Goal: Complete application form: Complete application form

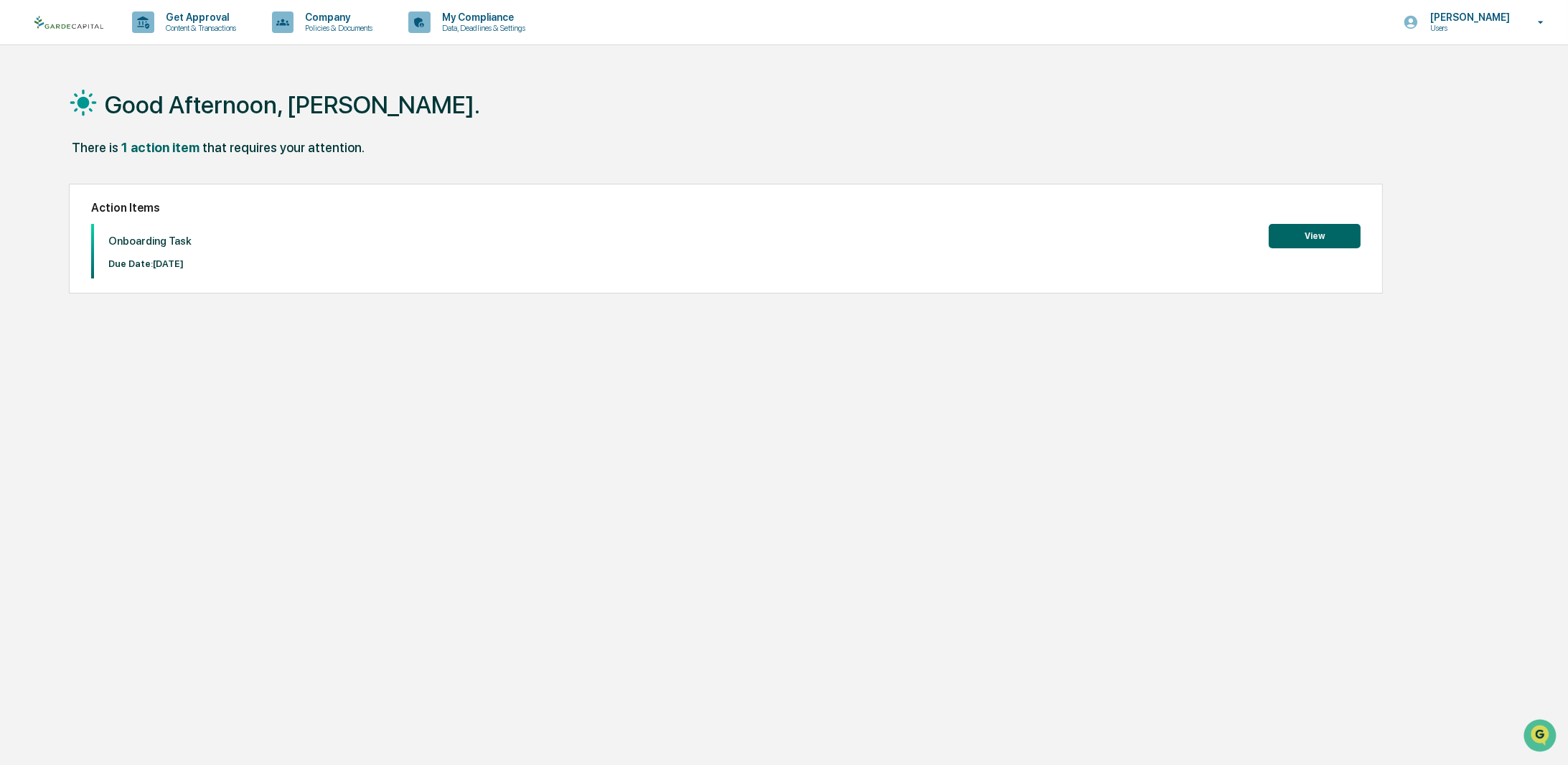
click at [1310, 236] on button "View" at bounding box center [1314, 235] width 92 height 24
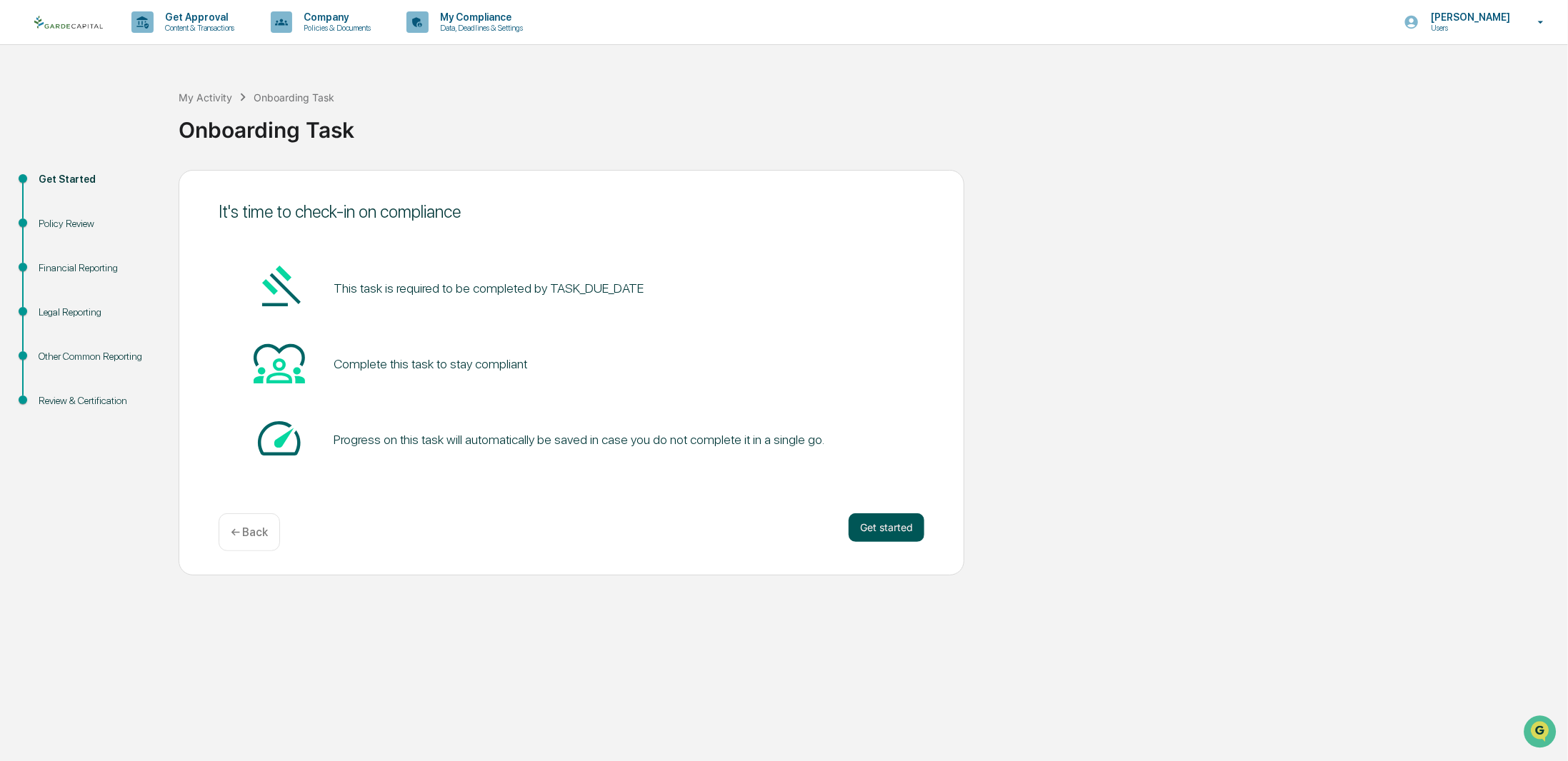
click at [887, 533] on button "Get started" at bounding box center [886, 528] width 76 height 29
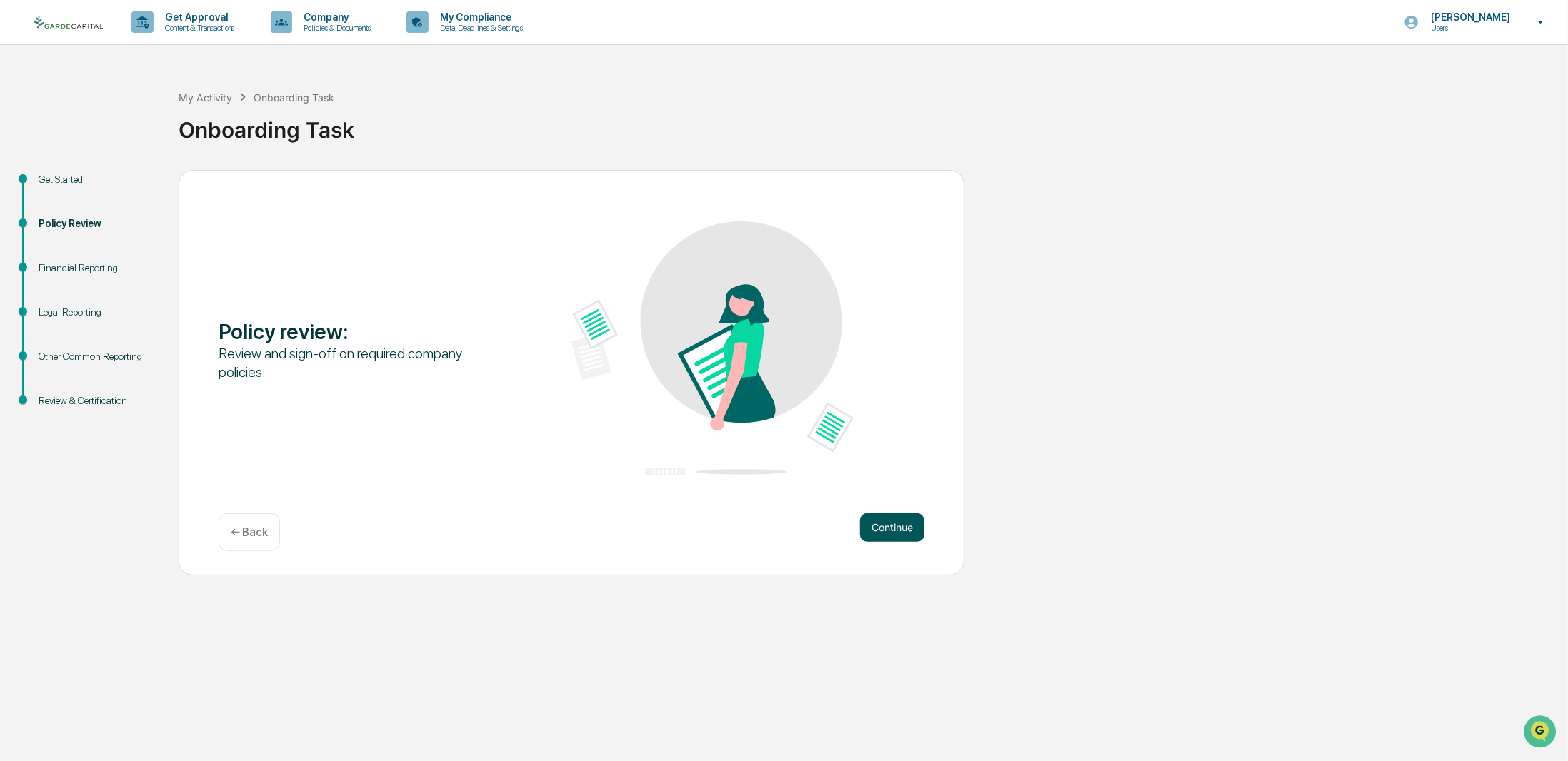
click at [885, 518] on button "Continue" at bounding box center [892, 528] width 64 height 29
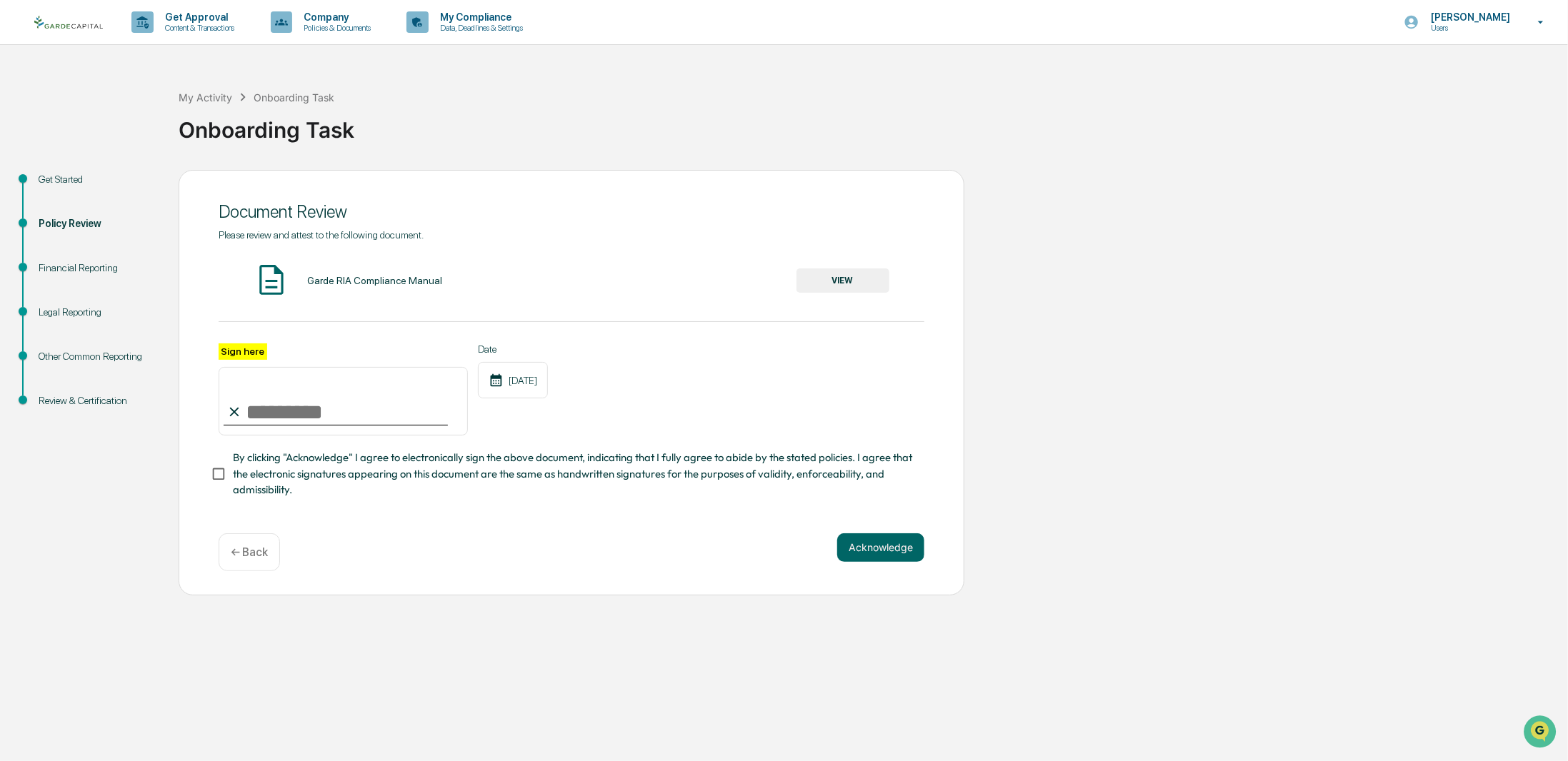
click at [261, 409] on input "Sign here" at bounding box center [343, 401] width 249 height 69
type input "**********"
click at [854, 276] on button "VIEW" at bounding box center [843, 280] width 93 height 24
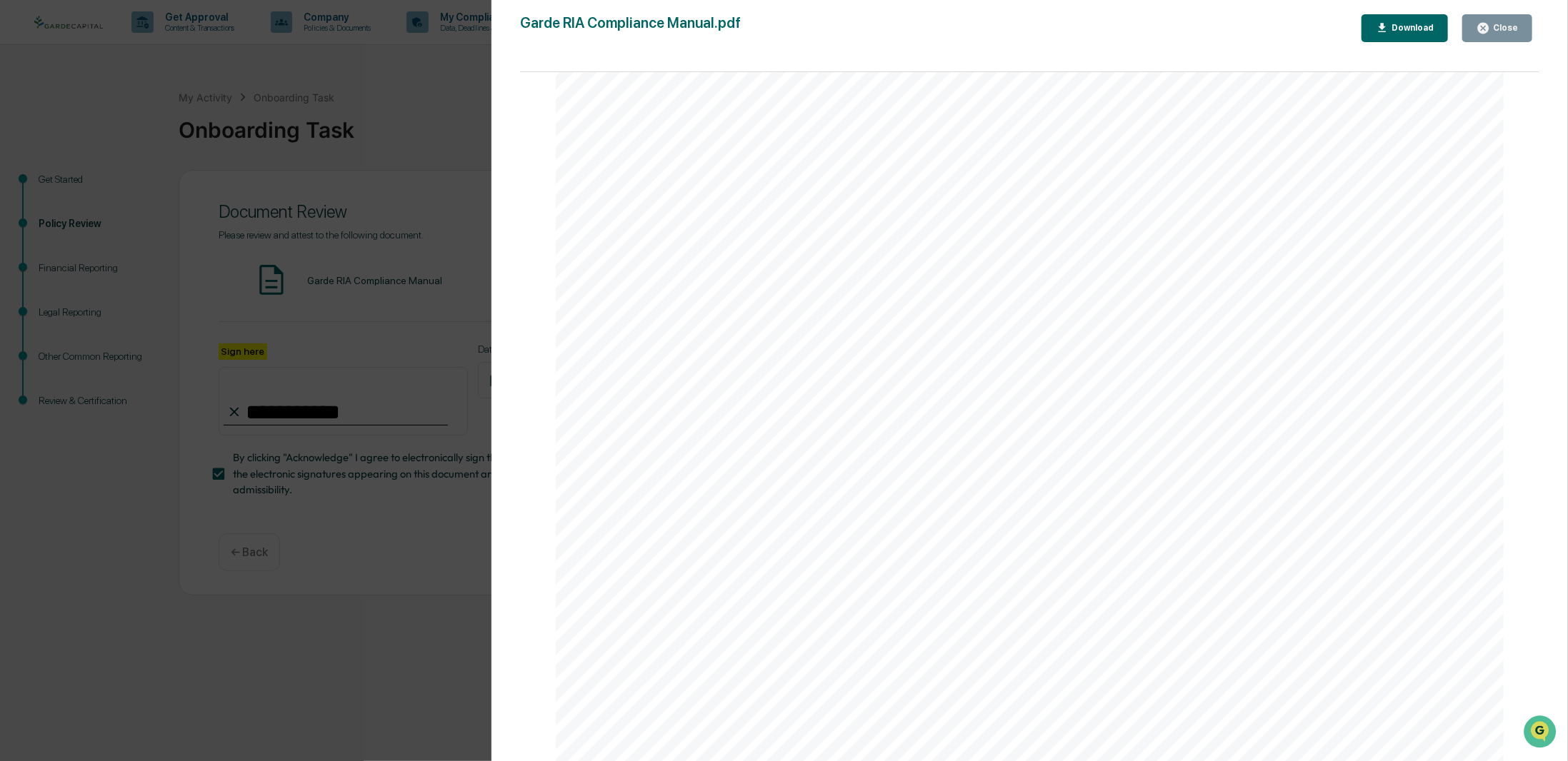
scroll to position [1500, 0]
click at [1487, 28] on icon "button" at bounding box center [1483, 29] width 11 height 11
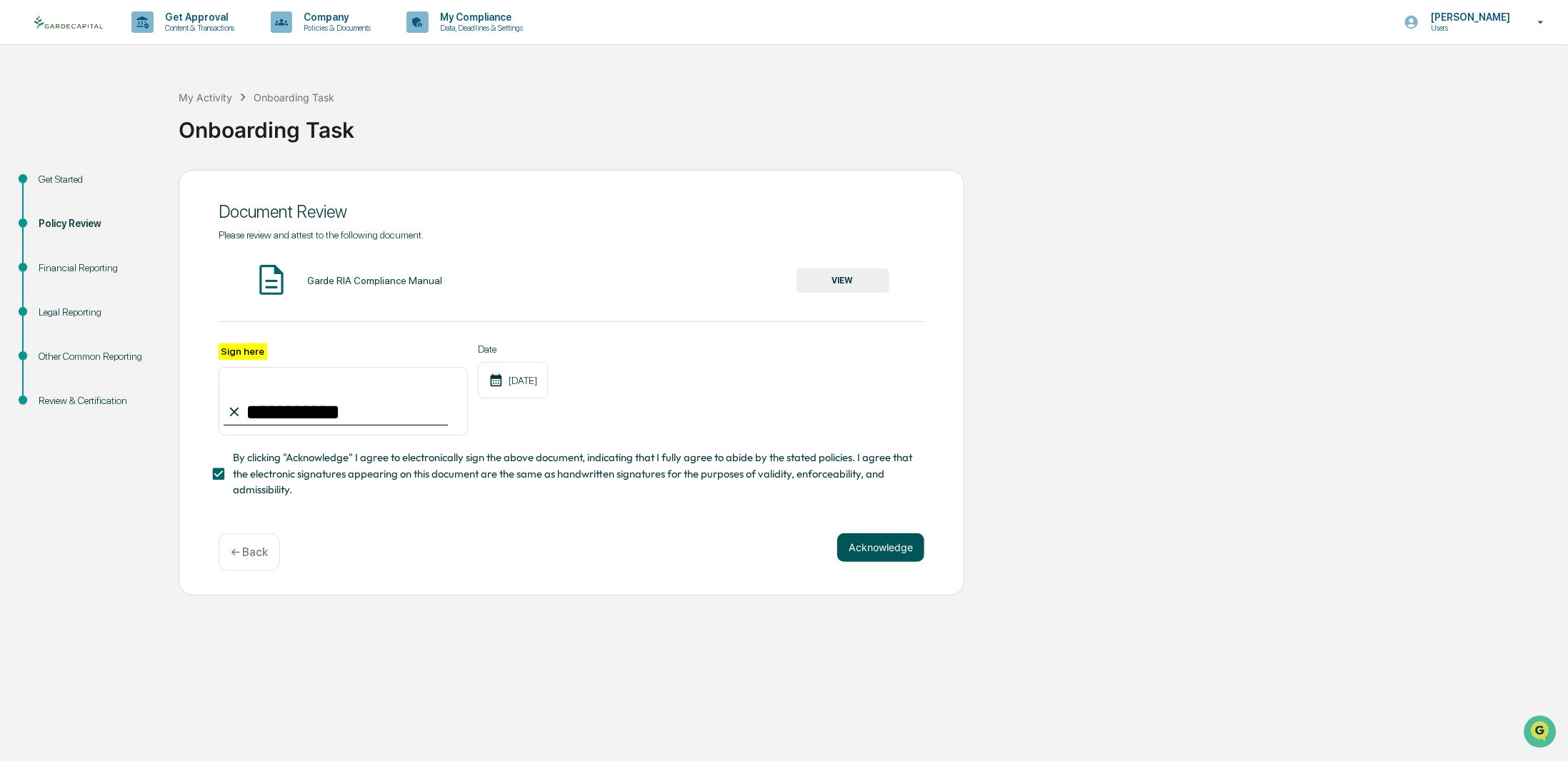
click at [906, 560] on button "Acknowledge" at bounding box center [881, 548] width 88 height 29
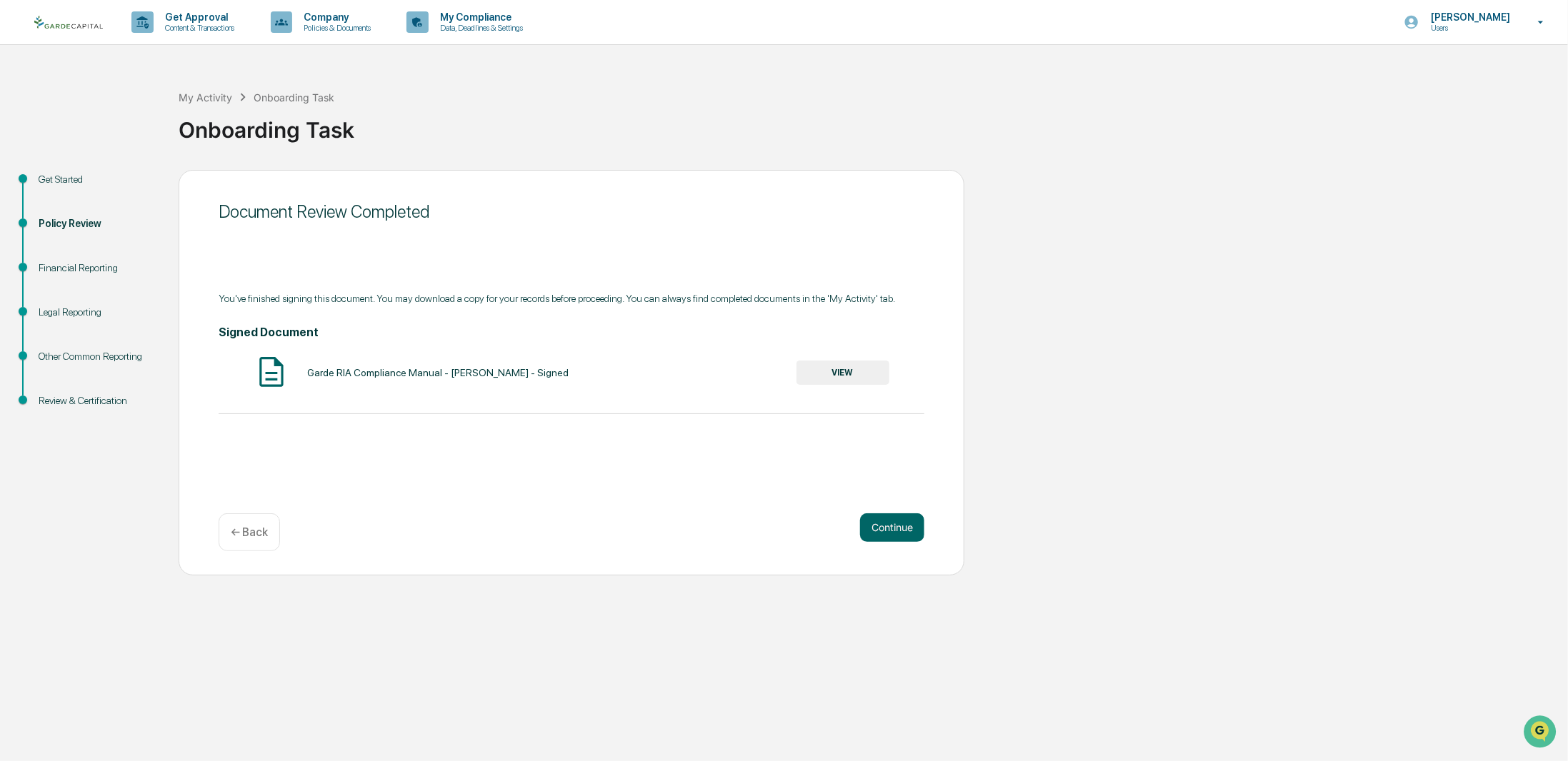
click at [857, 371] on button "VIEW" at bounding box center [843, 372] width 93 height 24
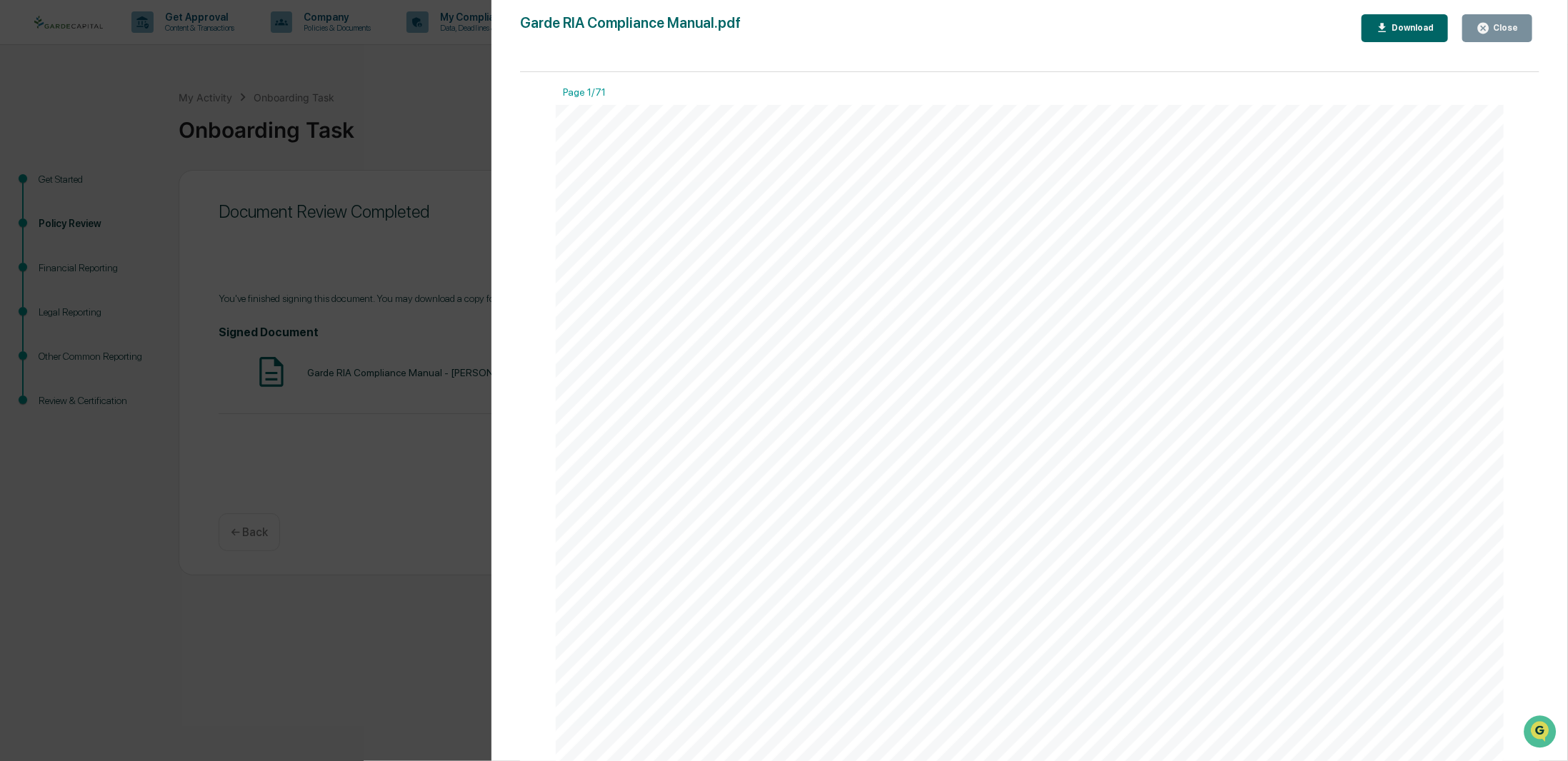
scroll to position [1642, 0]
click at [1507, 23] on div "Close" at bounding box center [1503, 28] width 28 height 10
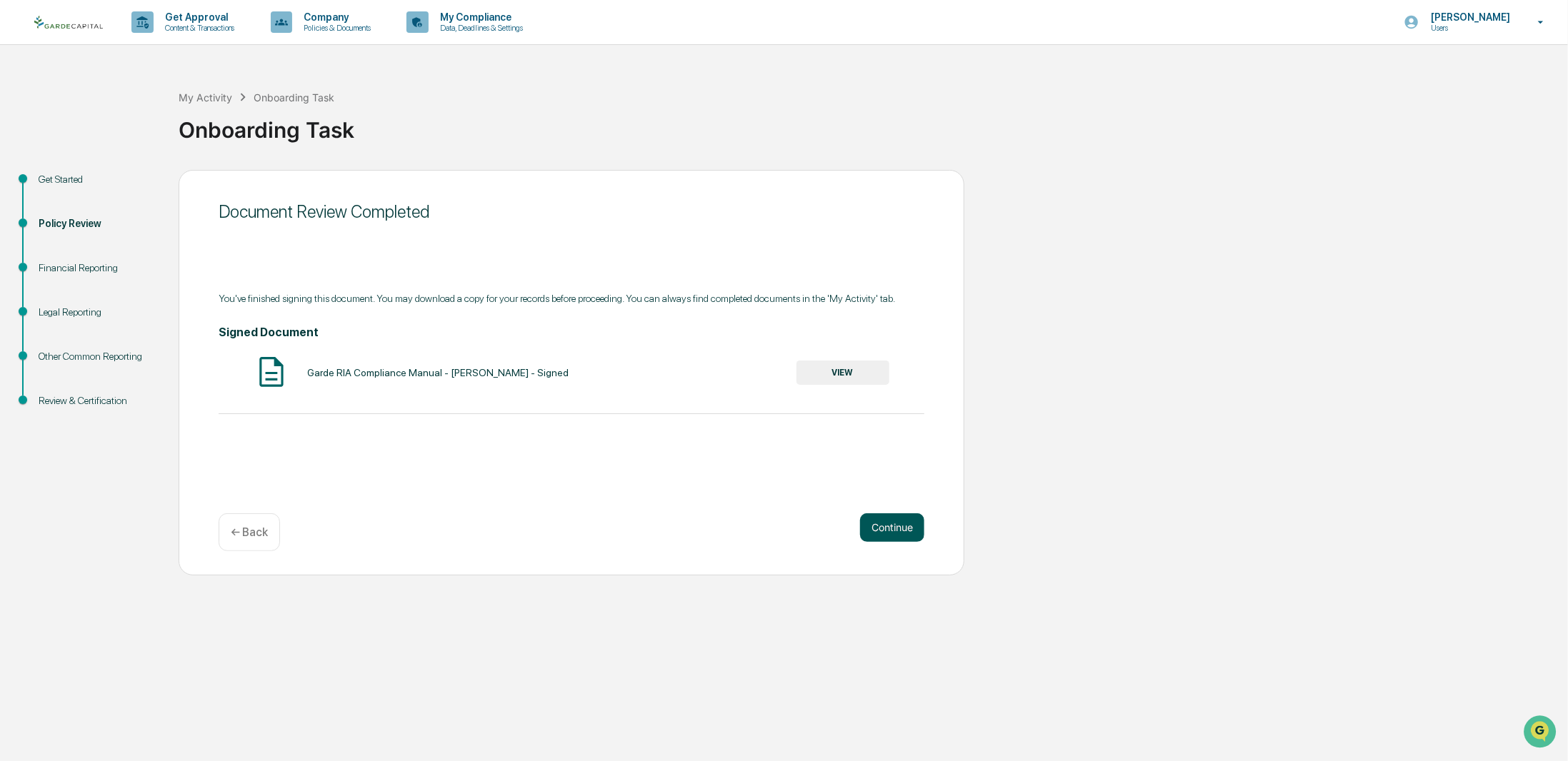
click at [910, 522] on button "Continue" at bounding box center [892, 528] width 64 height 29
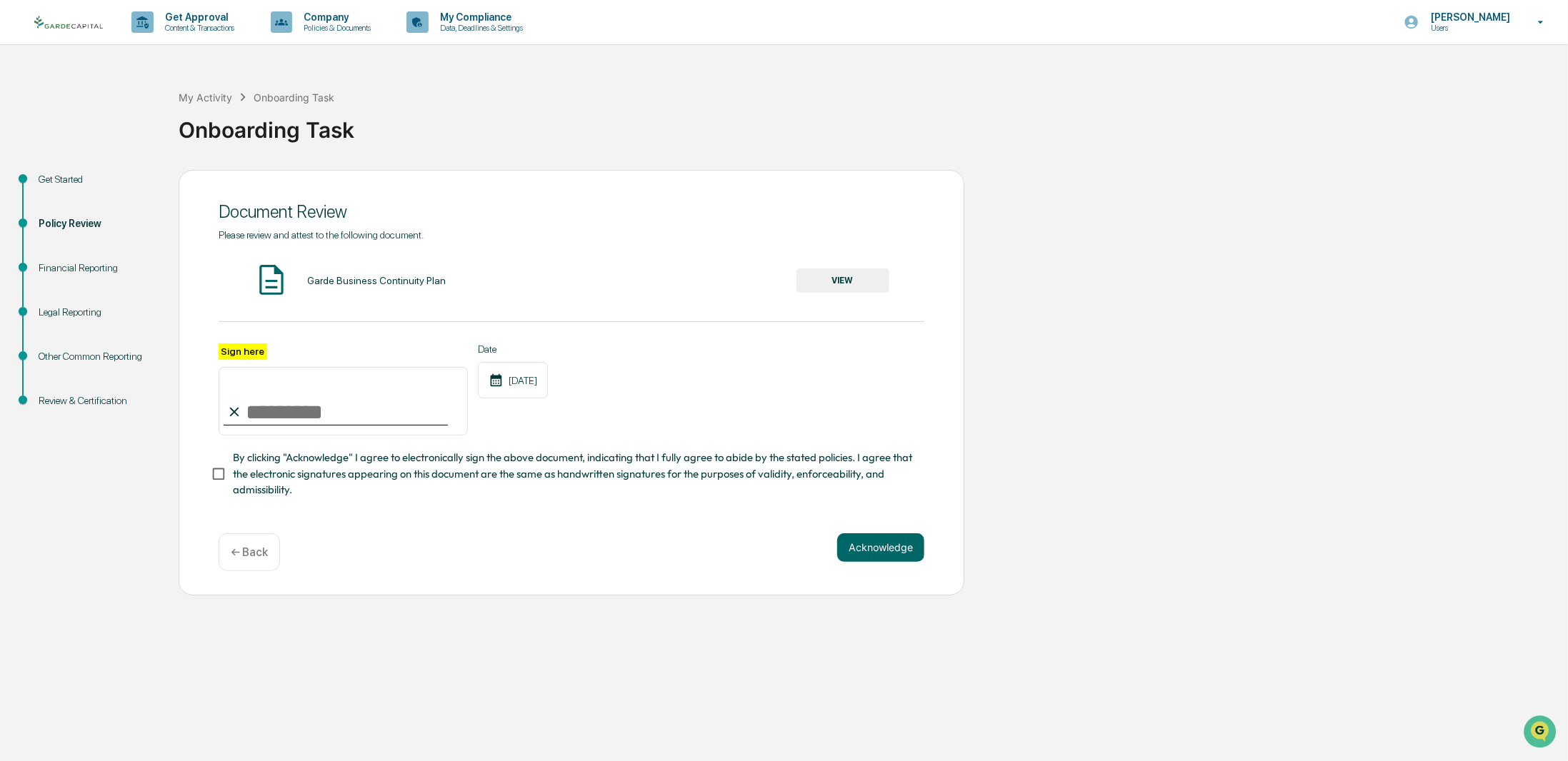
click at [863, 275] on button "VIEW" at bounding box center [843, 280] width 93 height 24
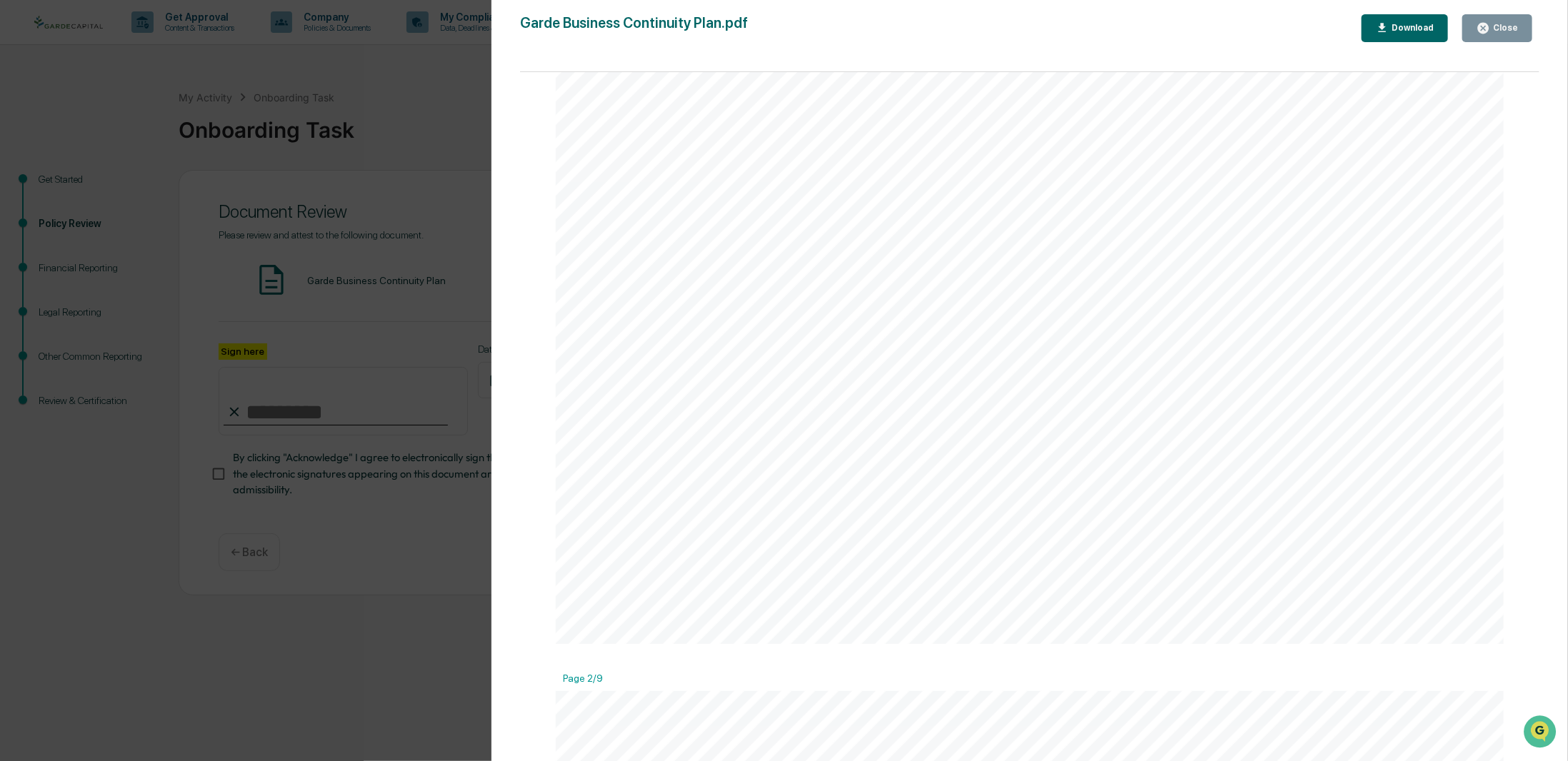
scroll to position [928, 0]
click at [1414, 10] on div "Version History [DATE] 07:24 PM [PERSON_NAME] Garde Business Continuity Plan.pd…" at bounding box center [1029, 395] width 1077 height 790
click at [1403, 23] on div "Download" at bounding box center [1411, 28] width 45 height 10
click at [1510, 29] on div "Close" at bounding box center [1503, 28] width 28 height 10
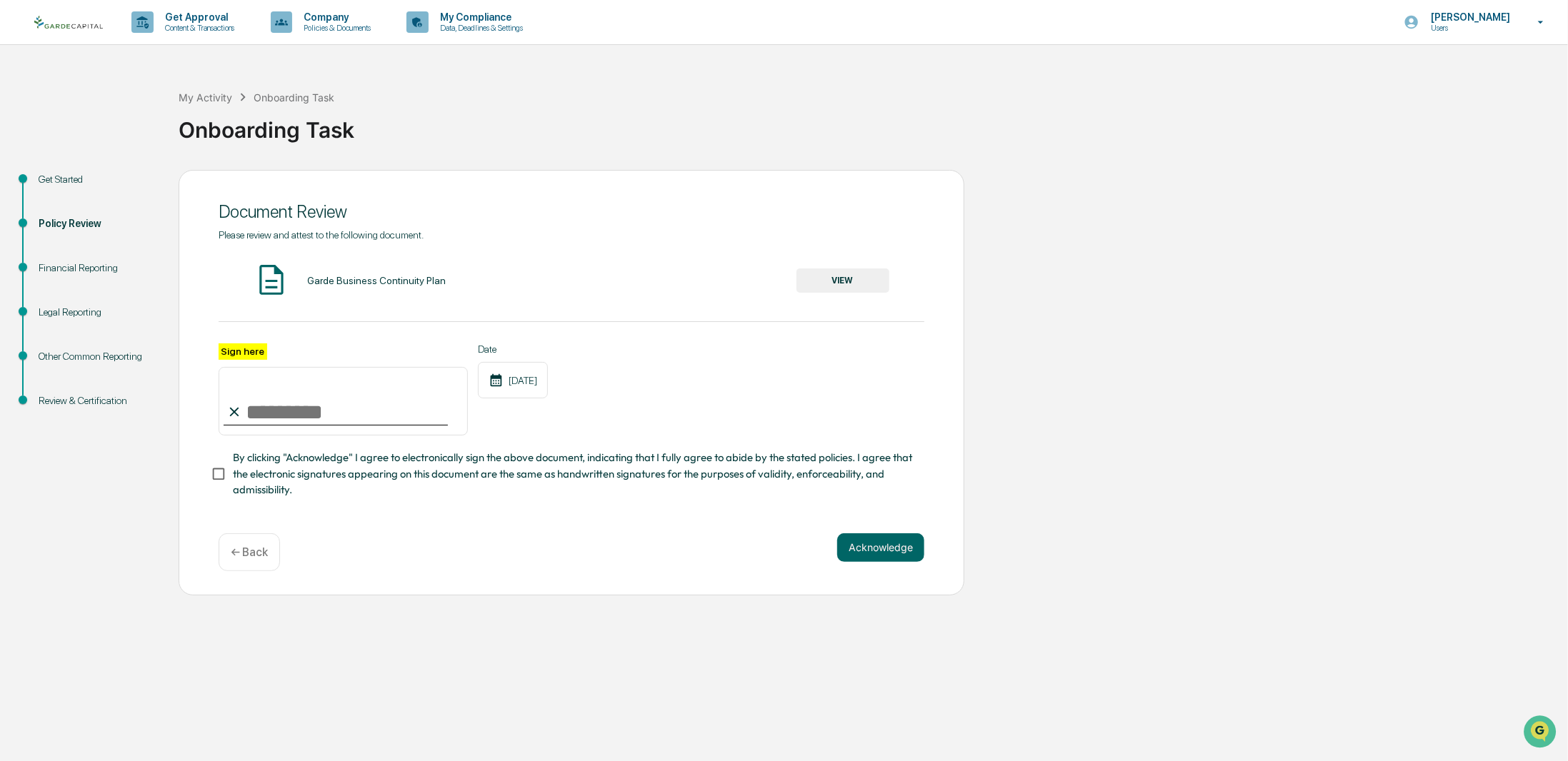
click at [283, 400] on input "Sign here" at bounding box center [343, 401] width 249 height 69
type input "**********"
click at [586, 506] on div "**********" at bounding box center [572, 374] width 706 height 290
click at [867, 546] on button "Acknowledge" at bounding box center [881, 548] width 88 height 29
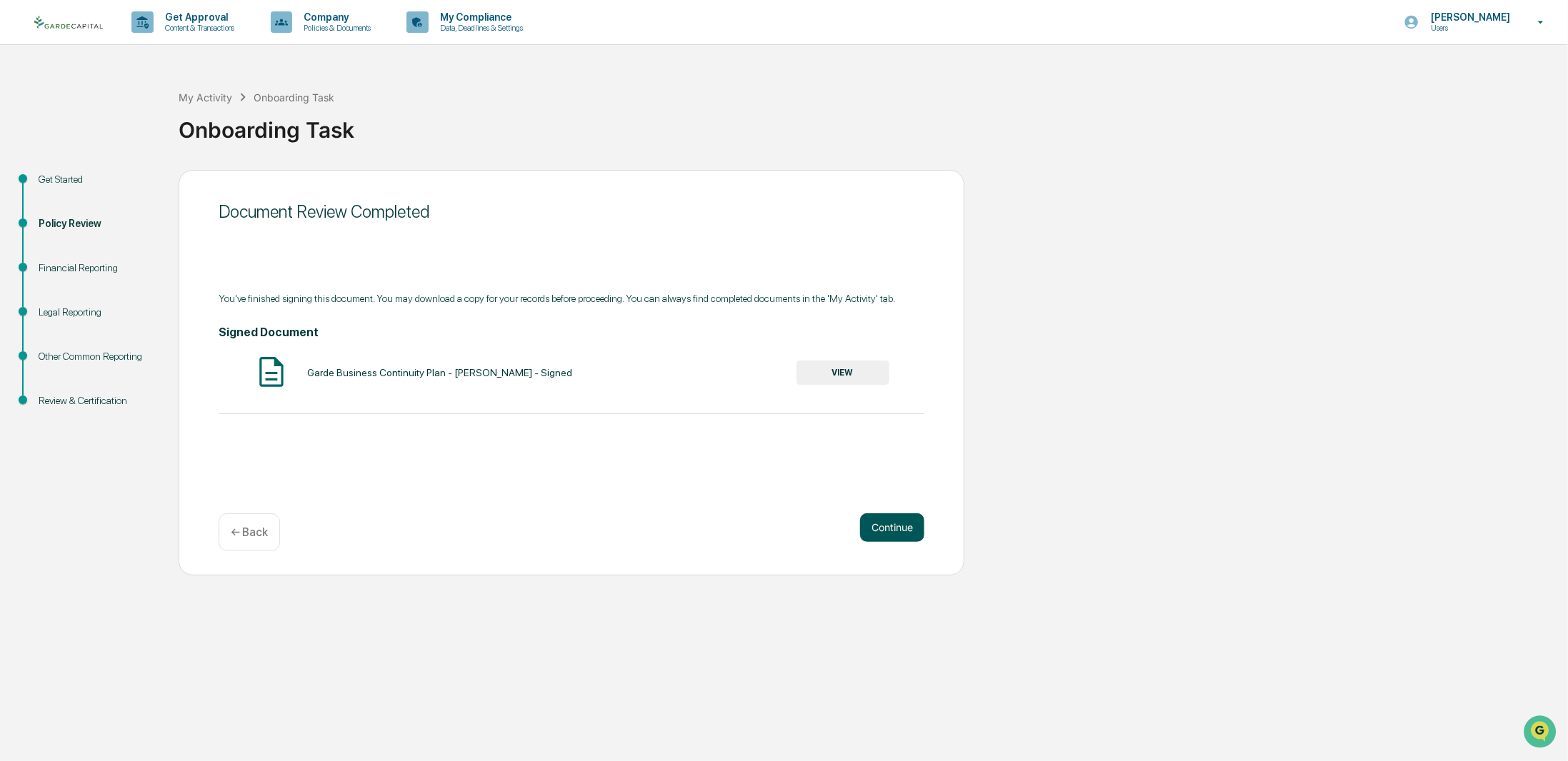
click at [902, 531] on button "Continue" at bounding box center [892, 528] width 64 height 29
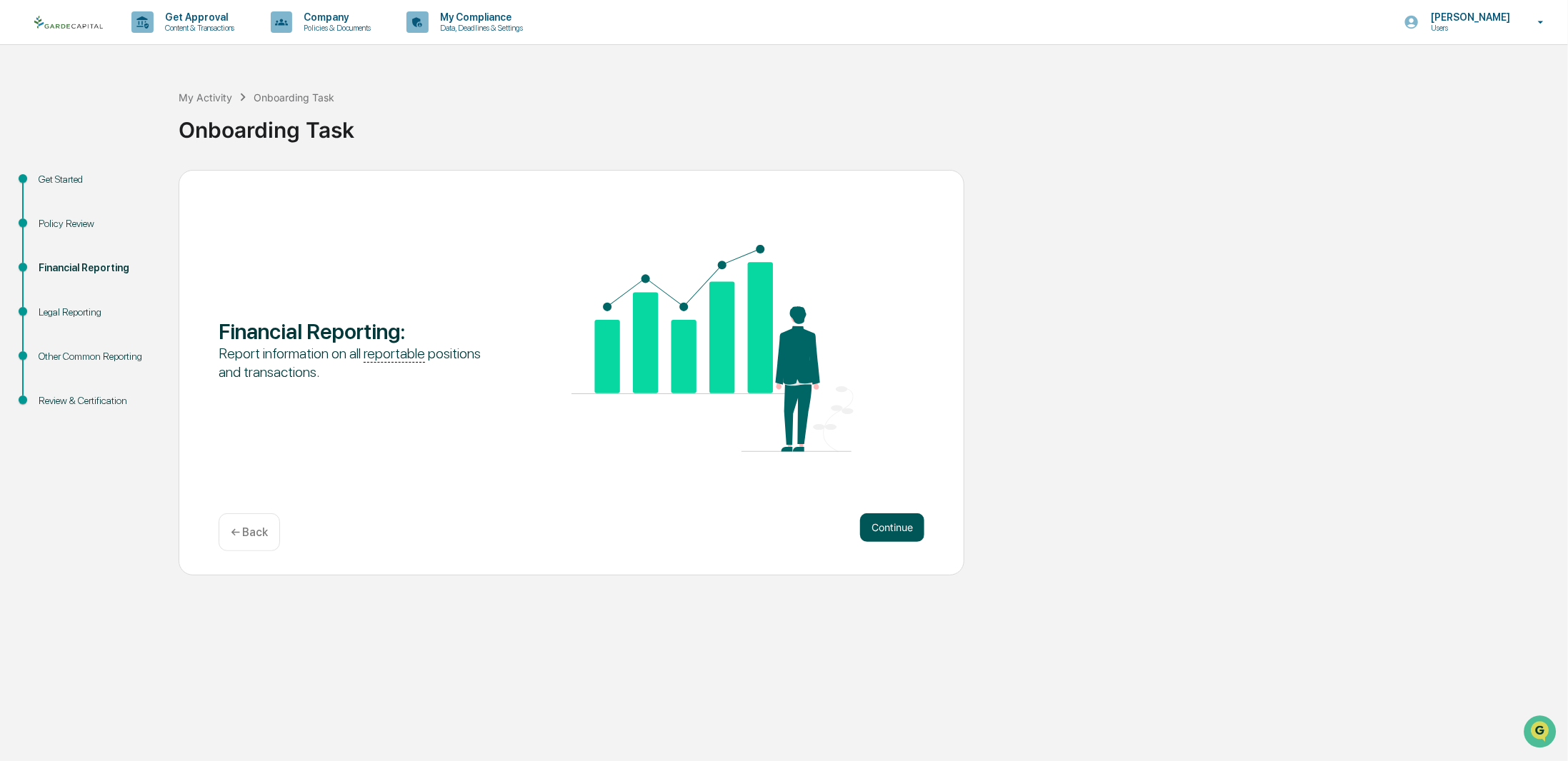
click at [885, 523] on button "Continue" at bounding box center [892, 528] width 64 height 29
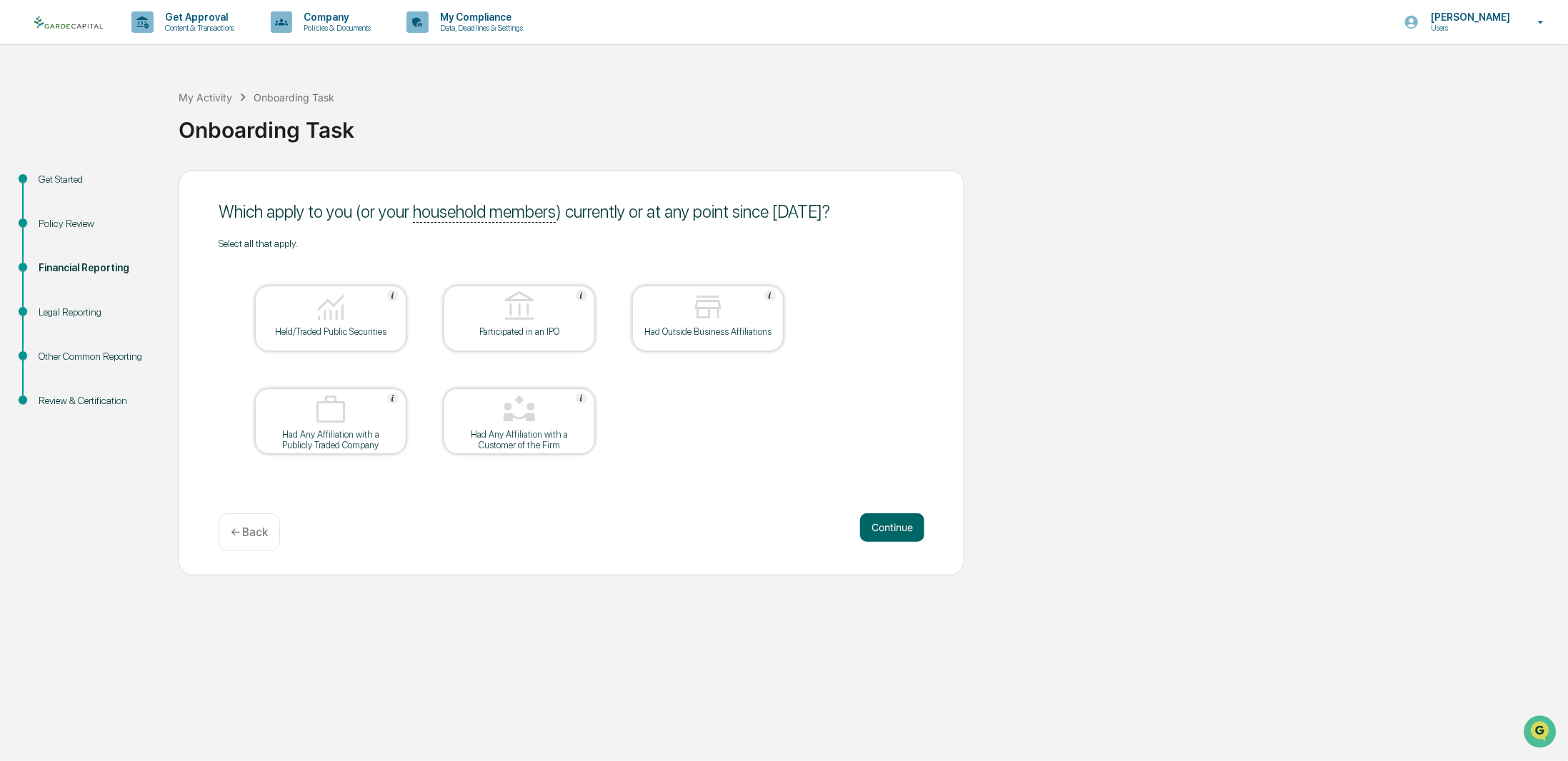
click at [354, 331] on div "Held/Traded Public Securities" at bounding box center [331, 331] width 129 height 11
click at [924, 527] on div "Which apply to you (or your household members ) currently or at any point since…" at bounding box center [571, 372] width 785 height 406
click at [892, 531] on button "Continue" at bounding box center [892, 528] width 64 height 29
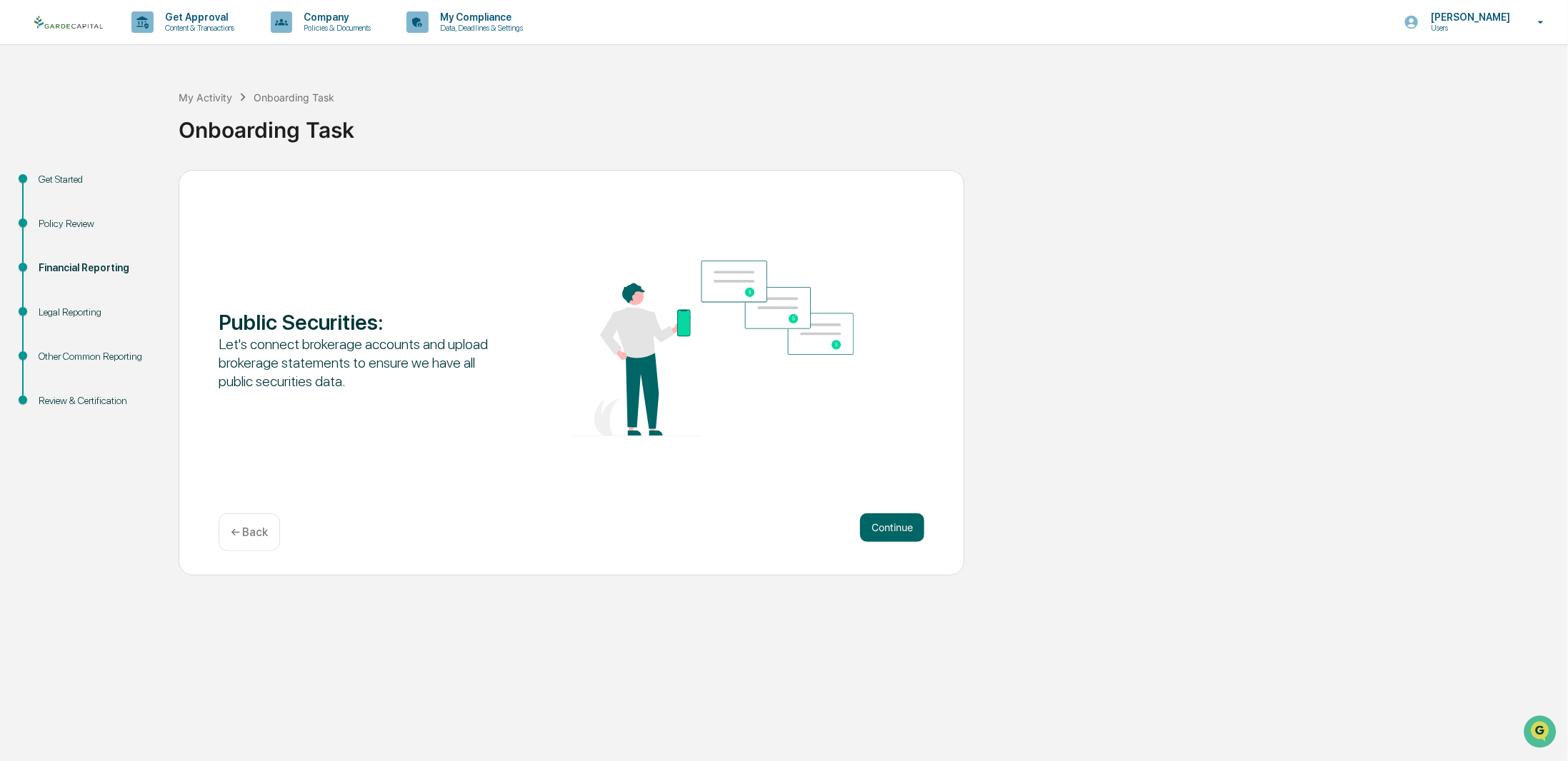
click at [892, 531] on button "Continue" at bounding box center [892, 528] width 64 height 29
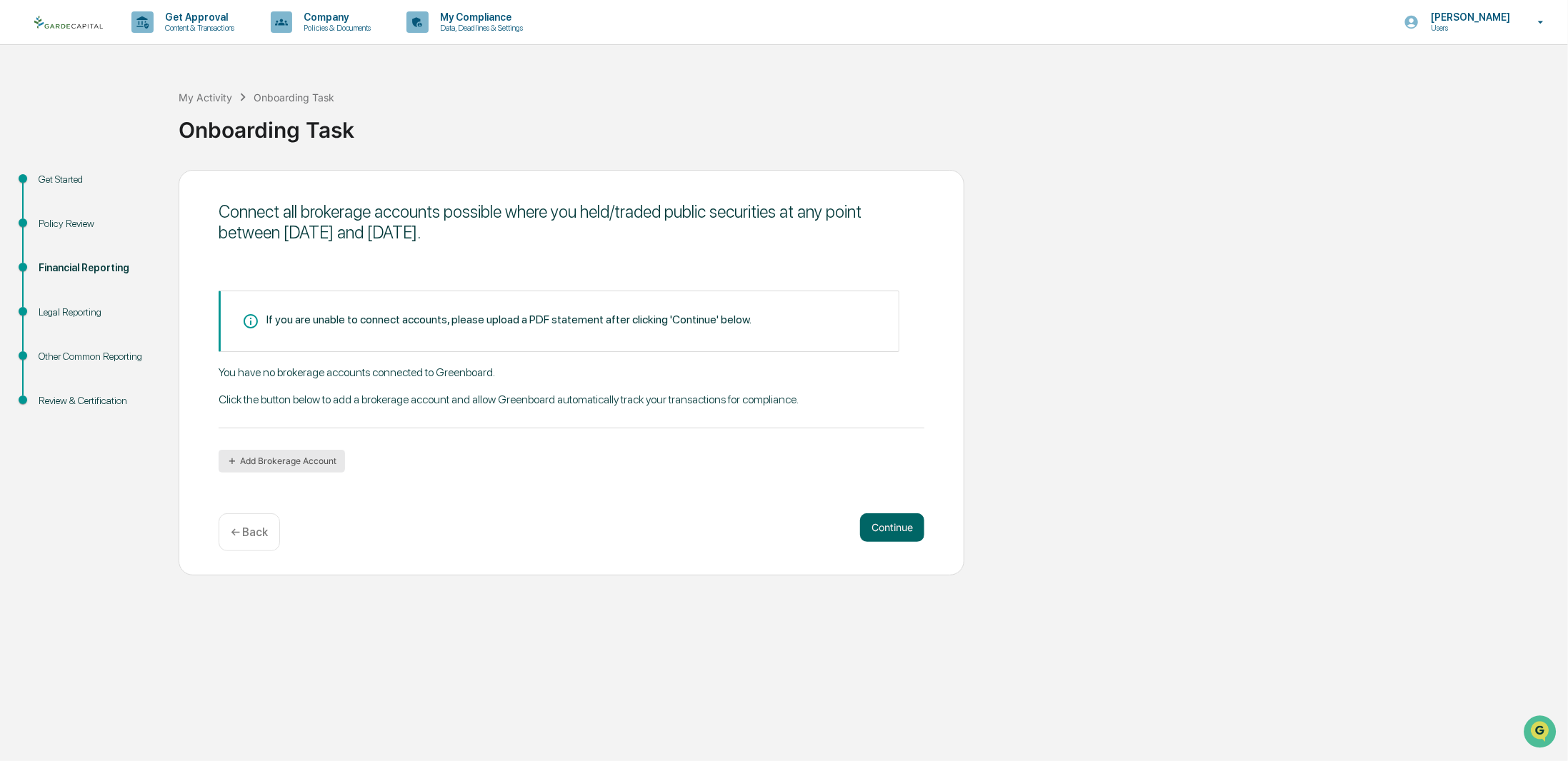
click at [289, 463] on button "Add Brokerage Account" at bounding box center [281, 462] width 126 height 23
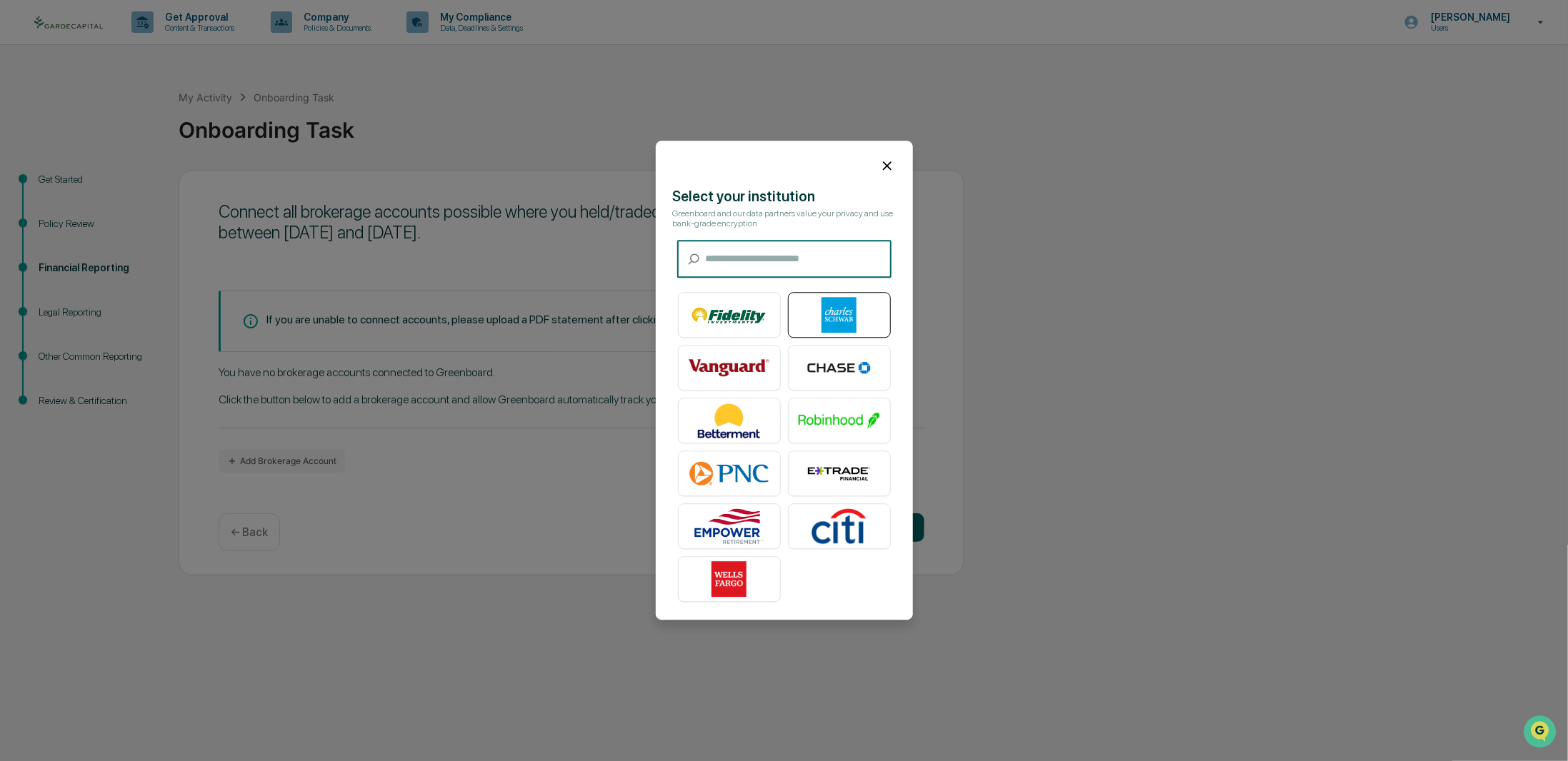
click at [832, 309] on img at bounding box center [839, 315] width 81 height 36
click at [887, 168] on icon at bounding box center [887, 166] width 16 height 16
